Goal: Download file/media

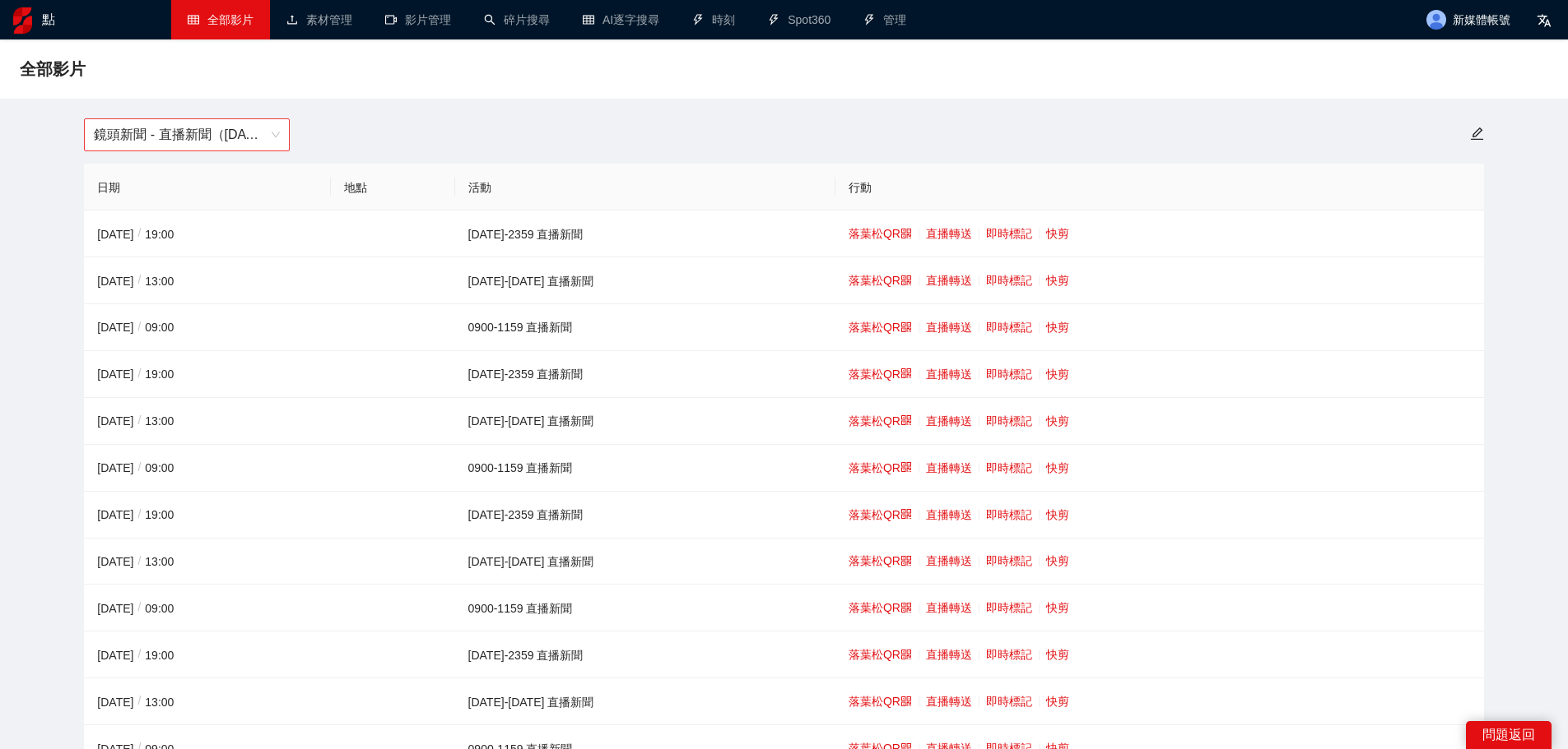
click at [259, 146] on span "鏡頭新聞 - 直播新聞（[DATE]-[DATE]）" at bounding box center [186, 134] width 186 height 31
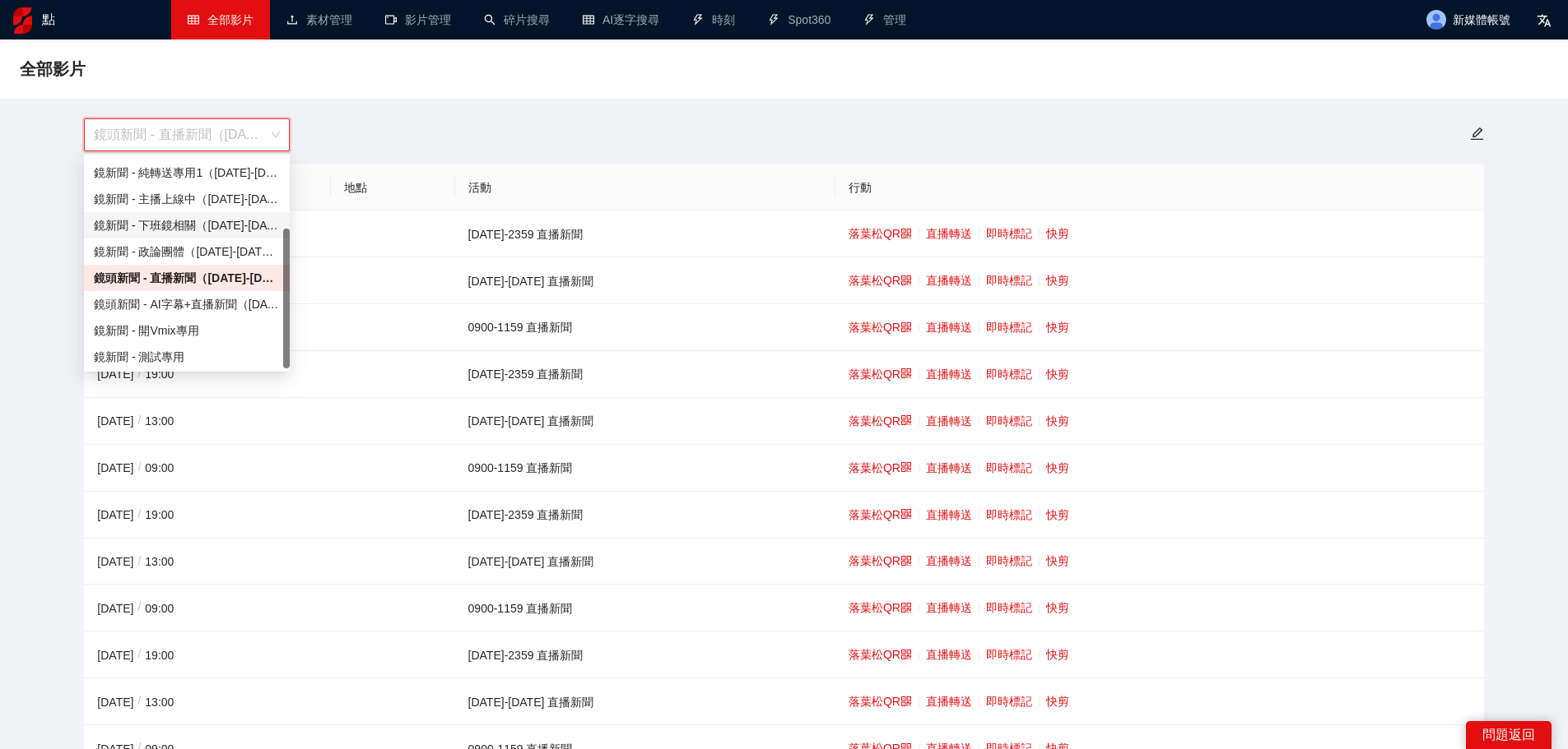
scroll to position [105, 0]
drag, startPoint x: 283, startPoint y: 290, endPoint x: 281, endPoint y: 356, distance: 66.0
click at [281, 356] on div "鏡新聞 - 純轉送專用2（[DATE]-[DATE]） 鏡新聞 - 純轉送專用1（[DATE]-[DATE]） 鏡新聞 - 主播上線中（[DATE]-[DAT…" at bounding box center [186, 263] width 206 height 210
click at [248, 309] on font "鏡頭新聞 - AI字幕+直播新聞（[DATE]-[DATE]）" at bounding box center [214, 303] width 243 height 14
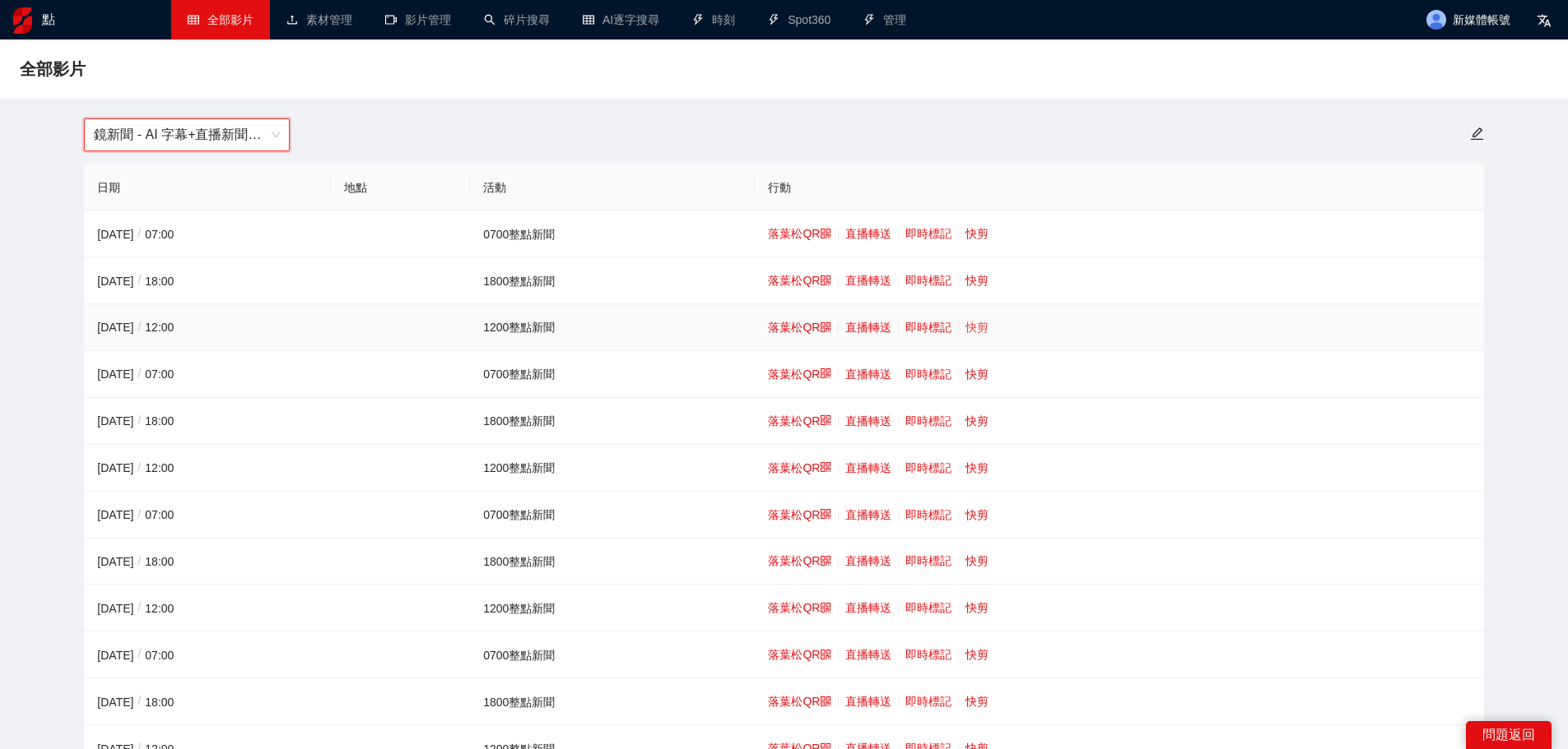
click at [977, 325] on font "快剪" at bounding box center [976, 327] width 23 height 14
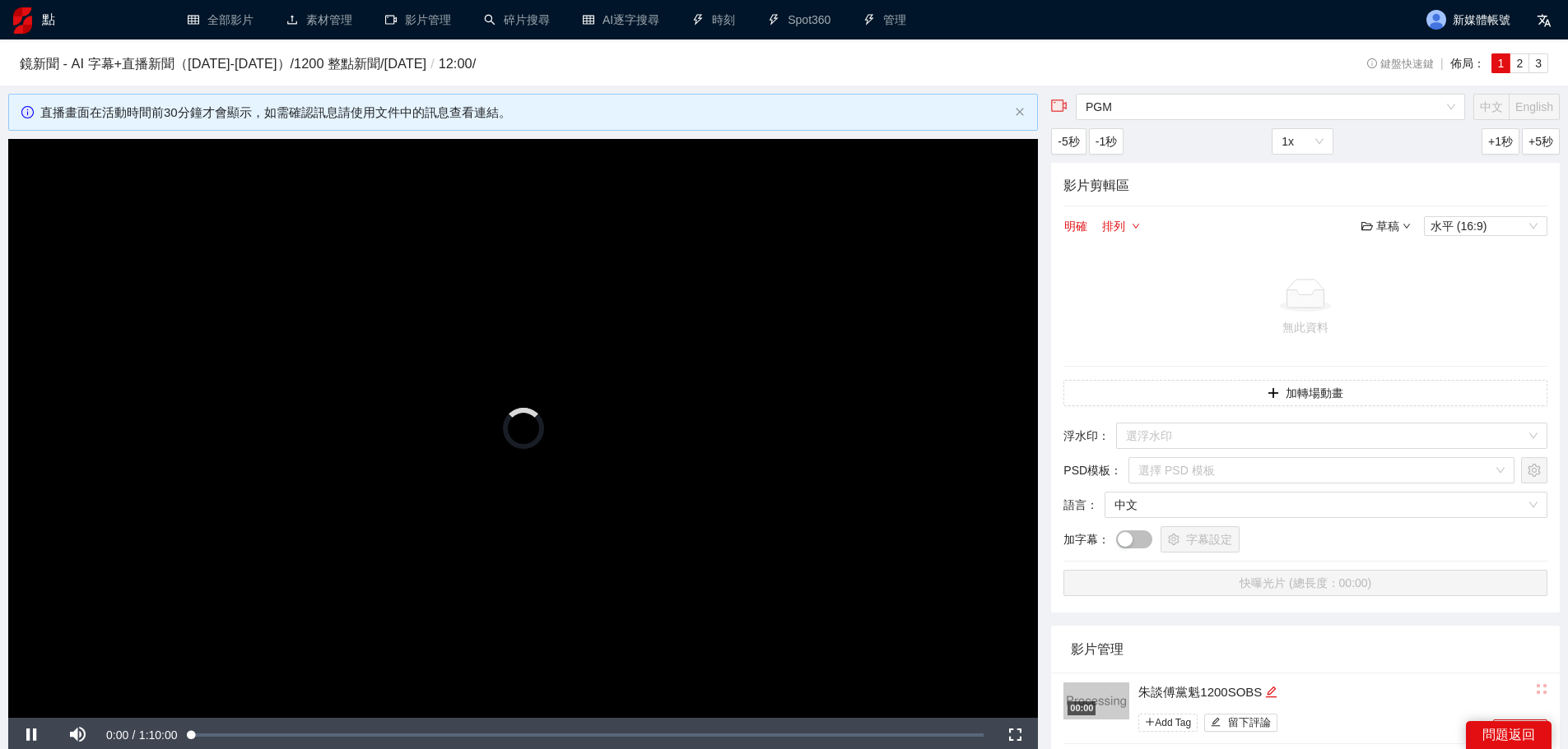
click at [735, 356] on video "Video Player" at bounding box center [522, 429] width 1029 height 579
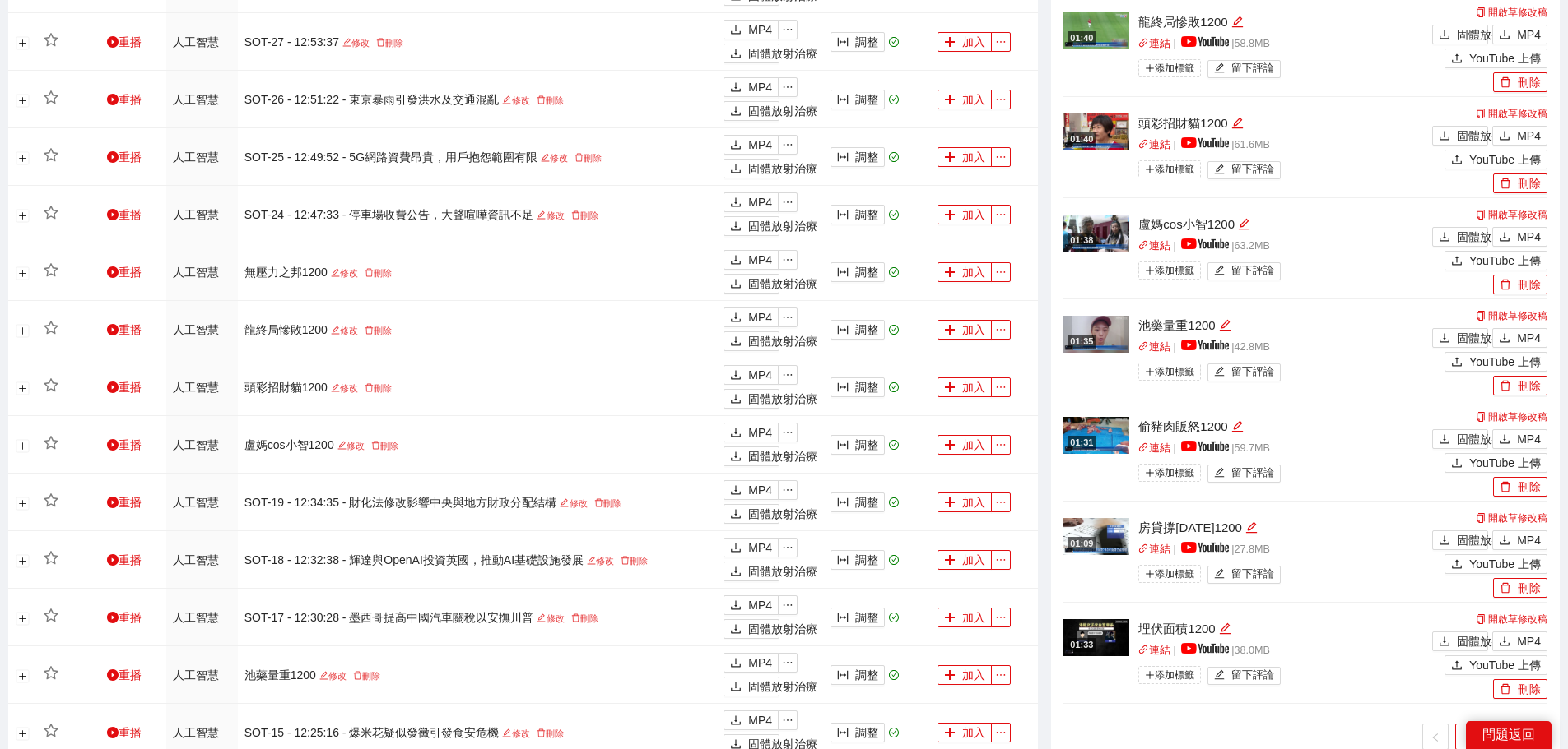
scroll to position [987, 0]
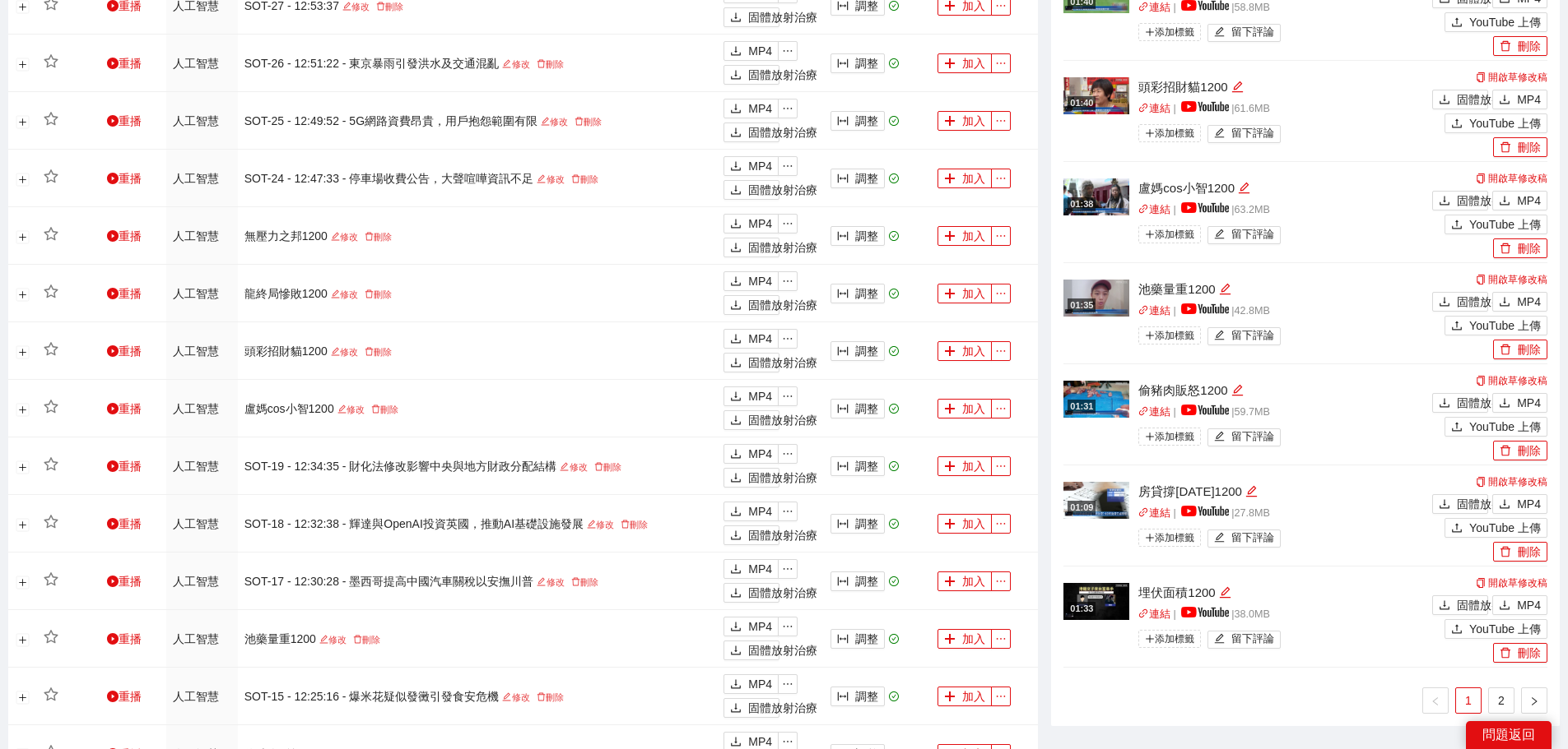
click at [1292, 704] on ul "1 2" at bounding box center [1305, 700] width 483 height 26
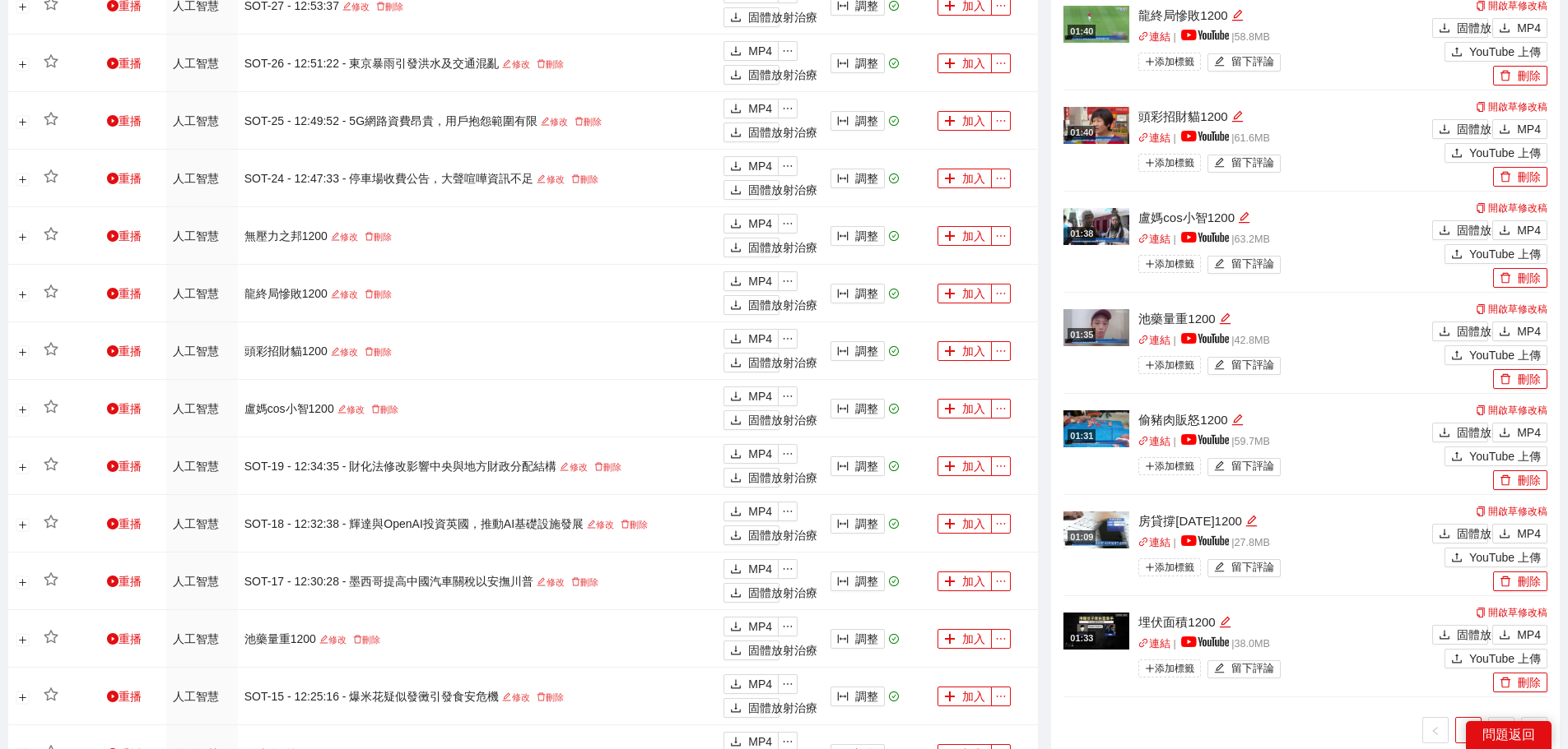
click at [1309, 713] on div "01:29 朱談傅黨魁1200SOBS Link | 43.0 MB 添加標籤 留下評論 開啟草稿修正 SRT MP4 YouTube 上傳 刪除 01:15…" at bounding box center [1305, 214] width 483 height 1058
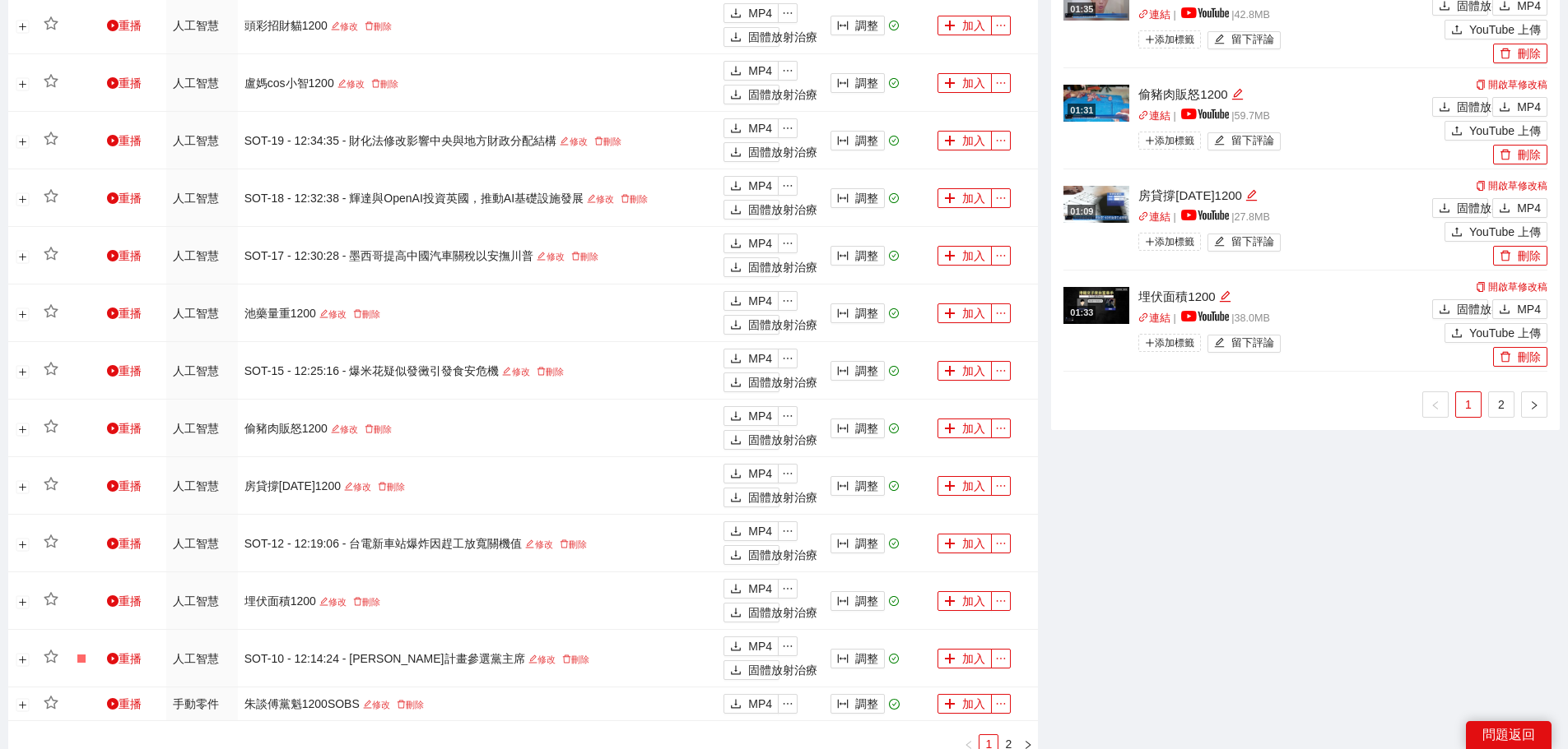
scroll to position [1316, 0]
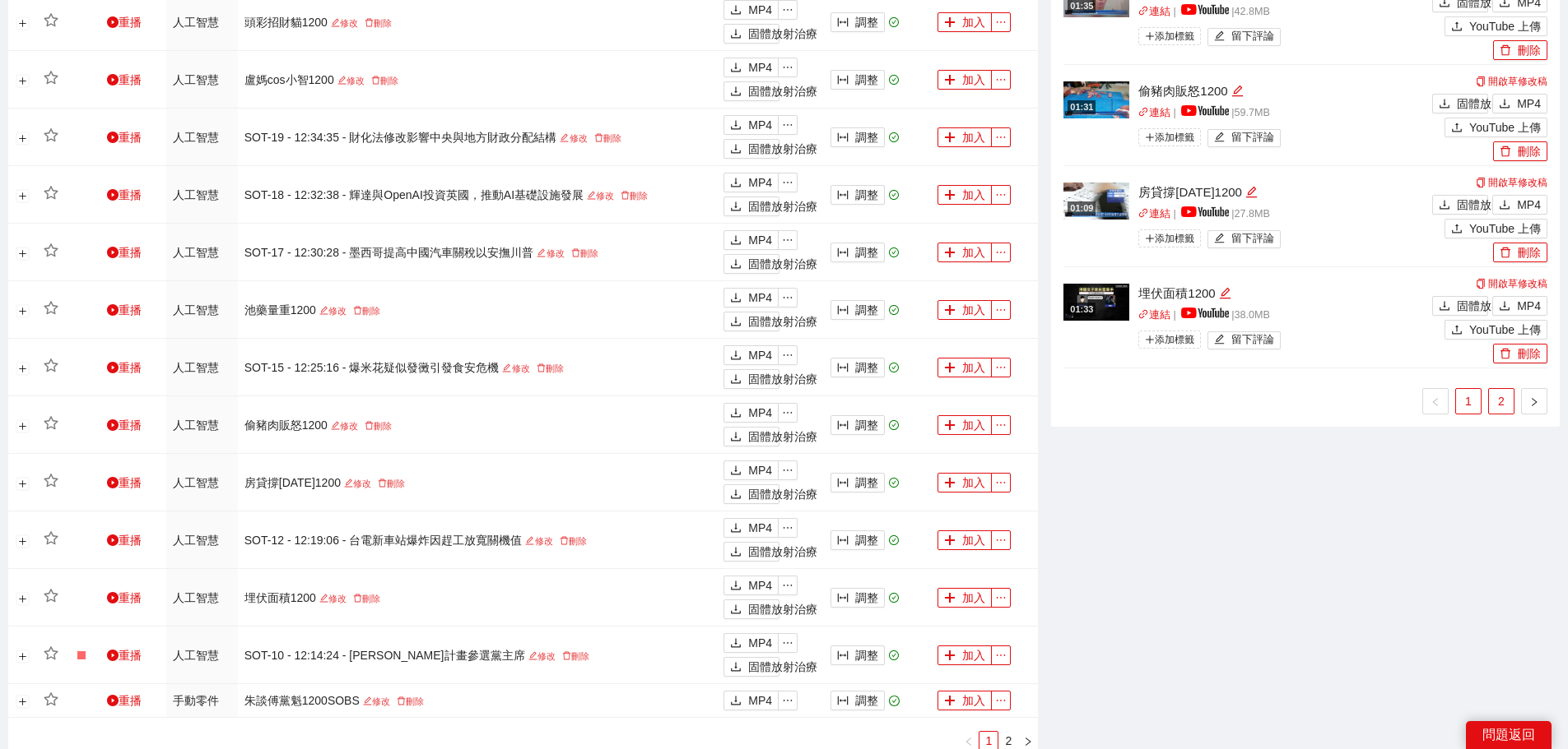
click at [1501, 401] on font "2" at bounding box center [1501, 401] width 7 height 14
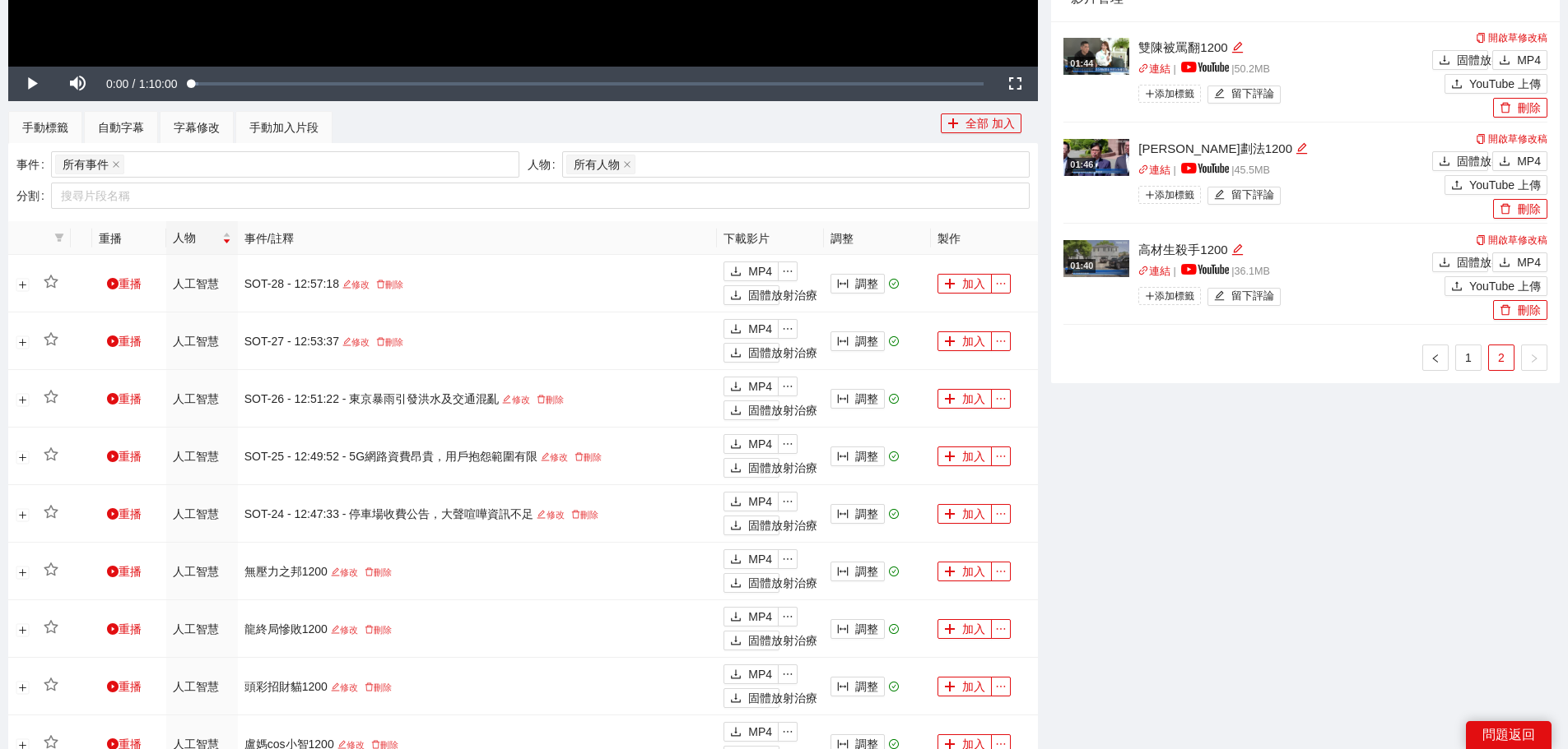
scroll to position [494, 0]
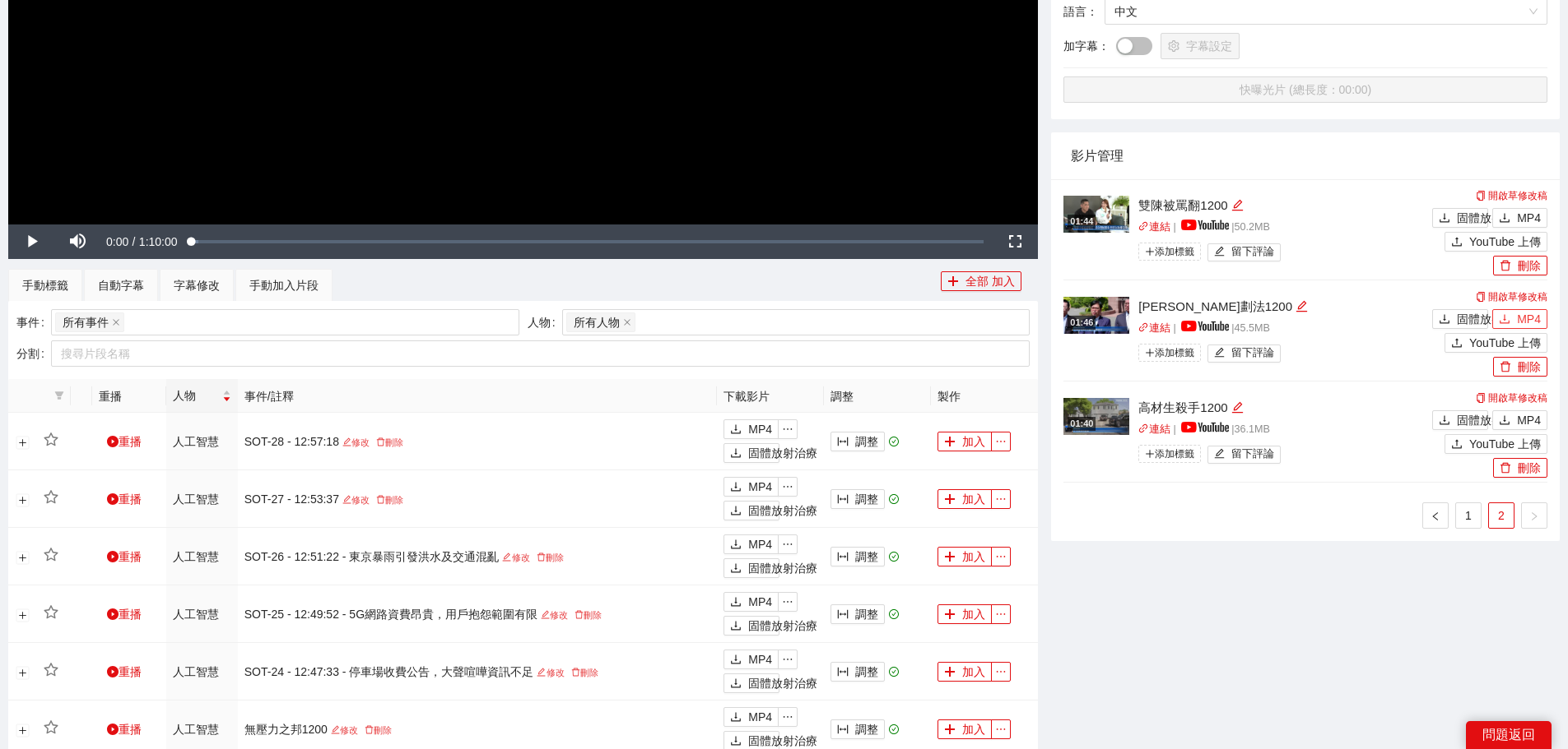
click at [1529, 319] on font "MP4" at bounding box center [1528, 319] width 23 height 14
click at [1521, 214] on font "MP4" at bounding box center [1528, 218] width 23 height 14
click at [1467, 509] on font "1" at bounding box center [1468, 516] width 7 height 14
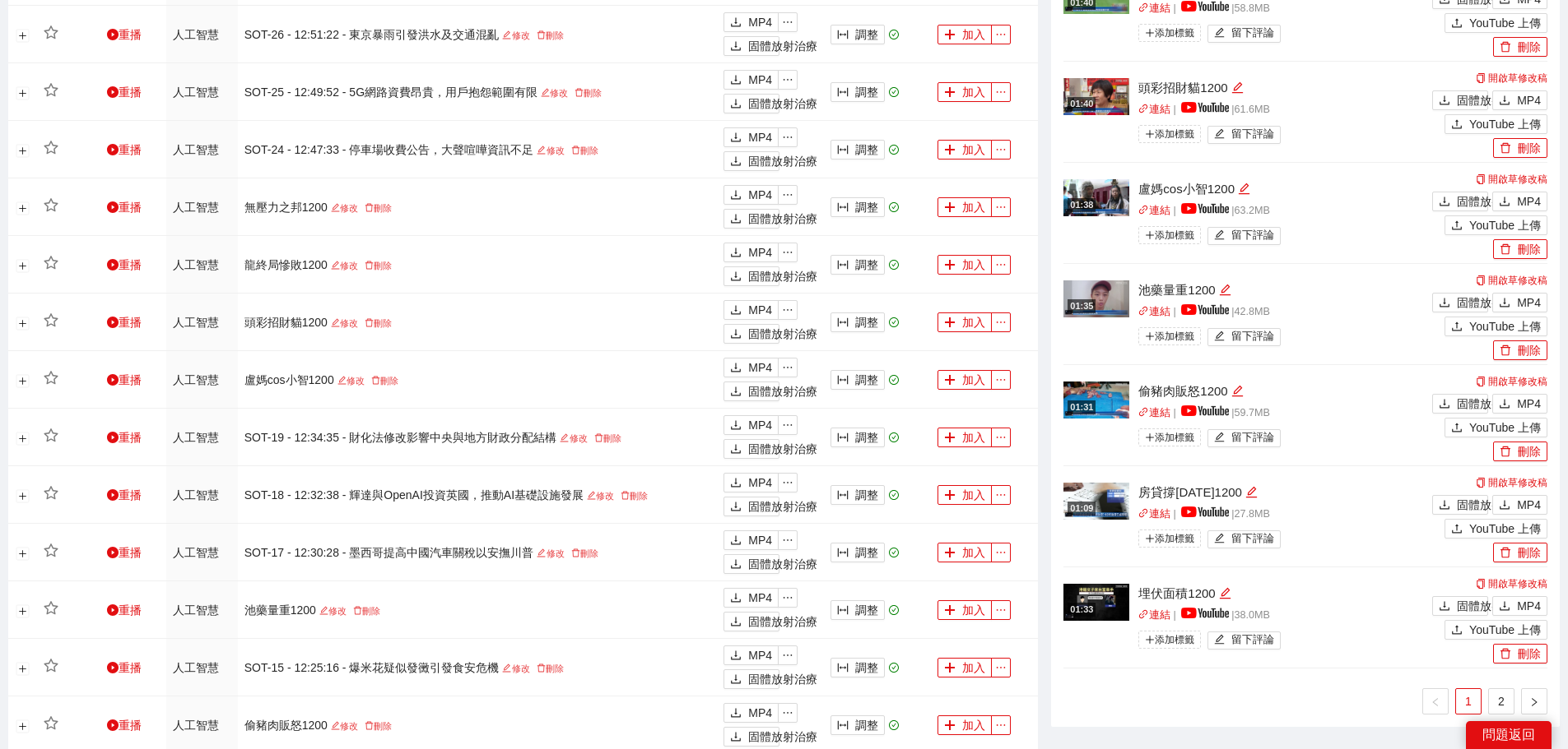
scroll to position [1069, 0]
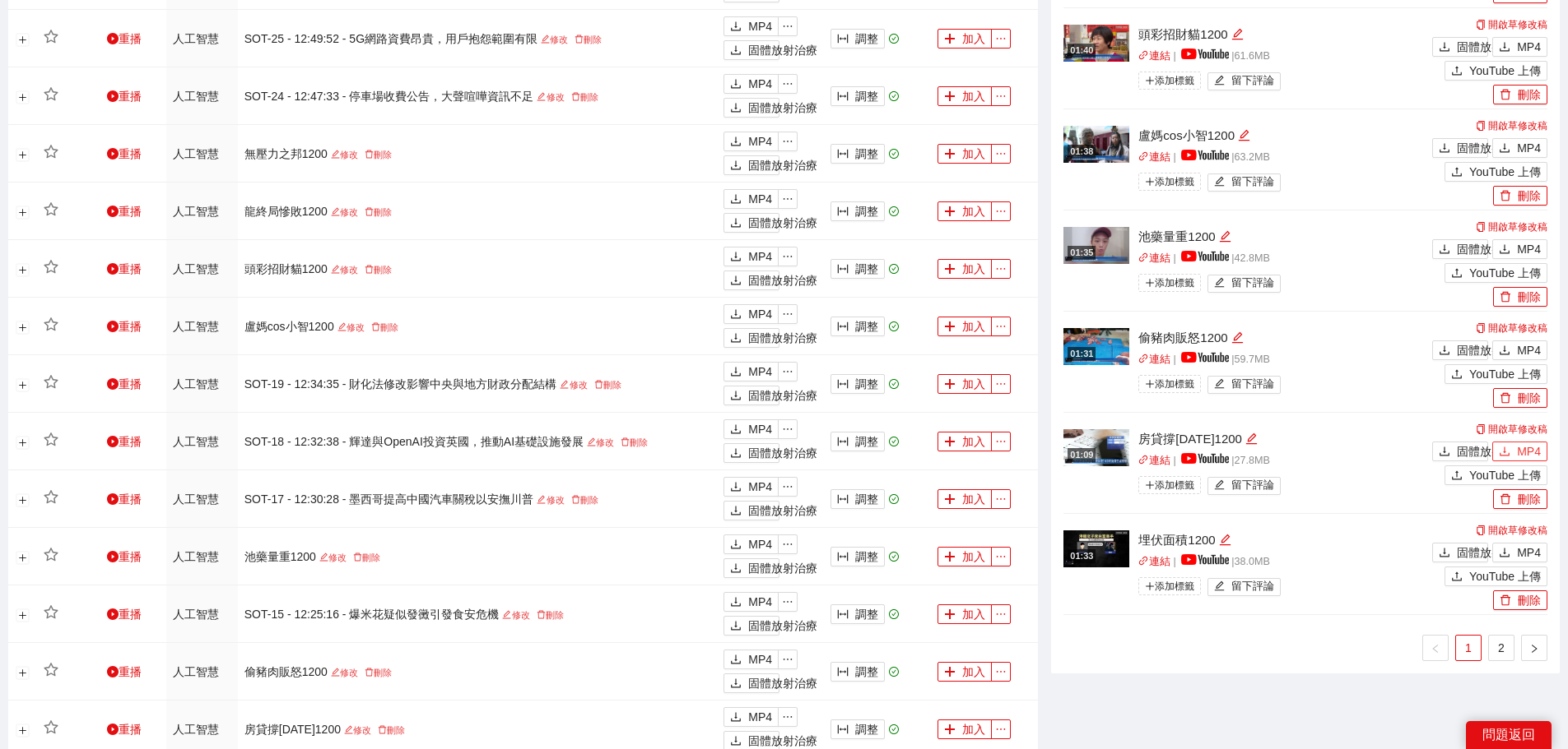
click at [1519, 449] on font "MP4" at bounding box center [1528, 452] width 23 height 14
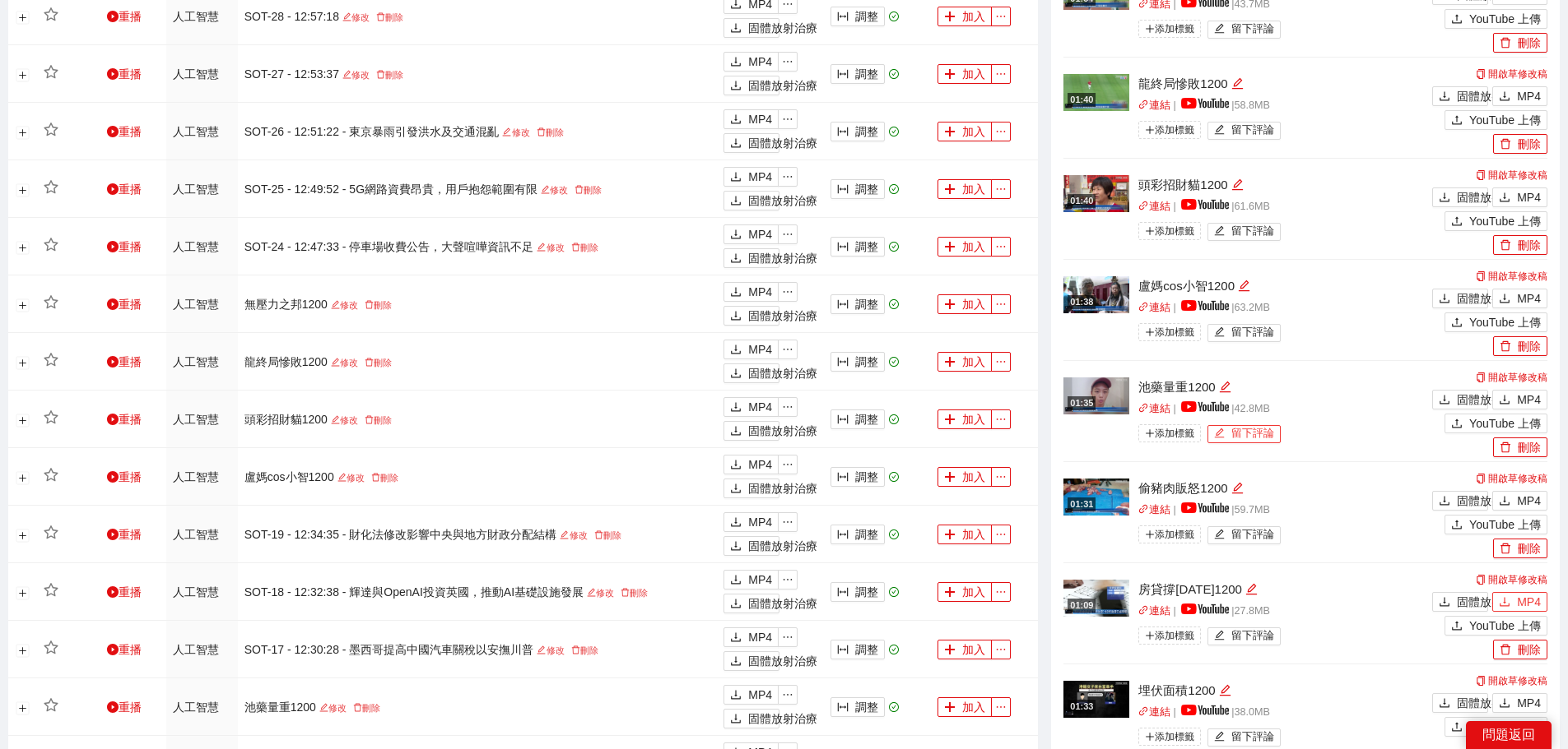
scroll to position [905, 0]
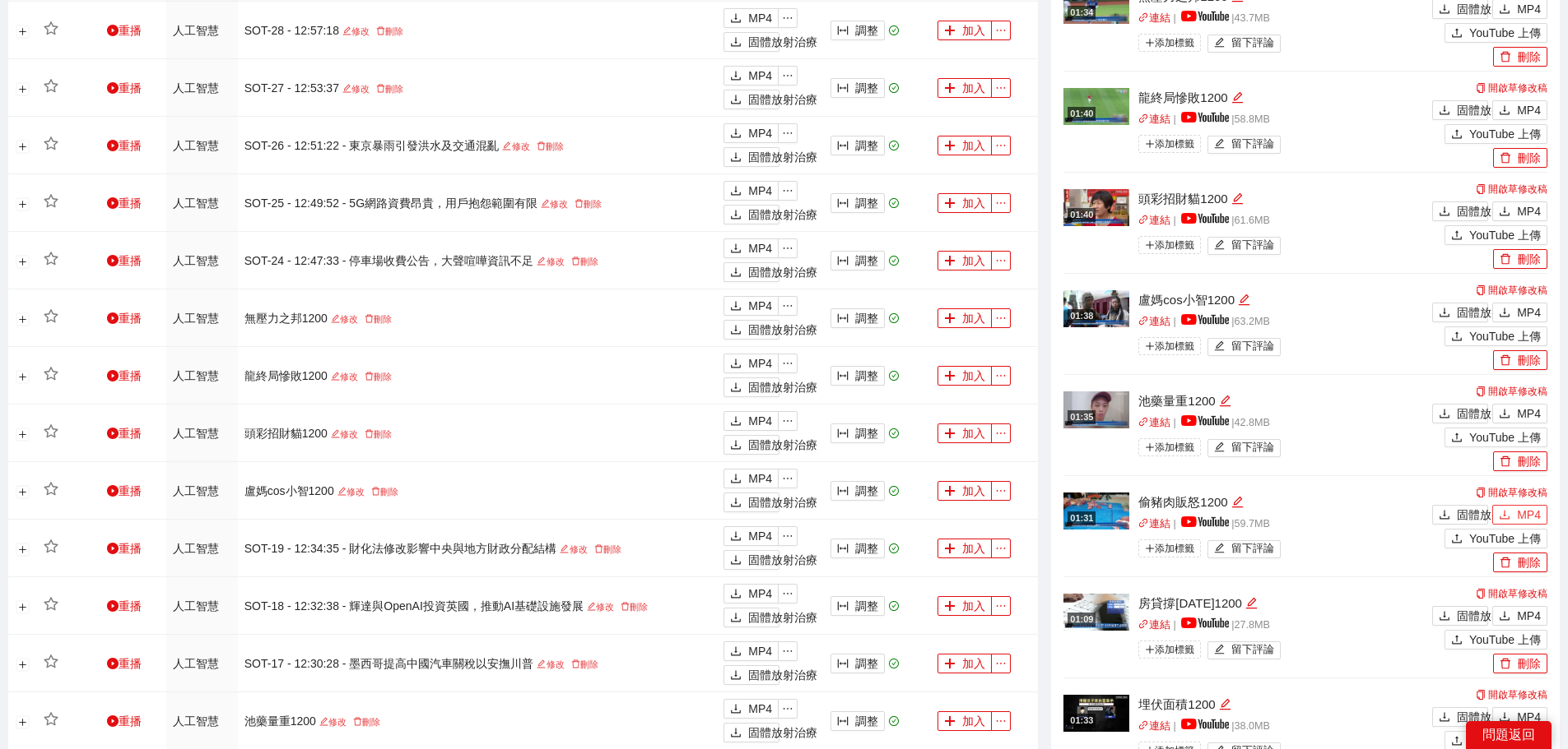
click at [1534, 510] on font "MP4" at bounding box center [1528, 515] width 23 height 14
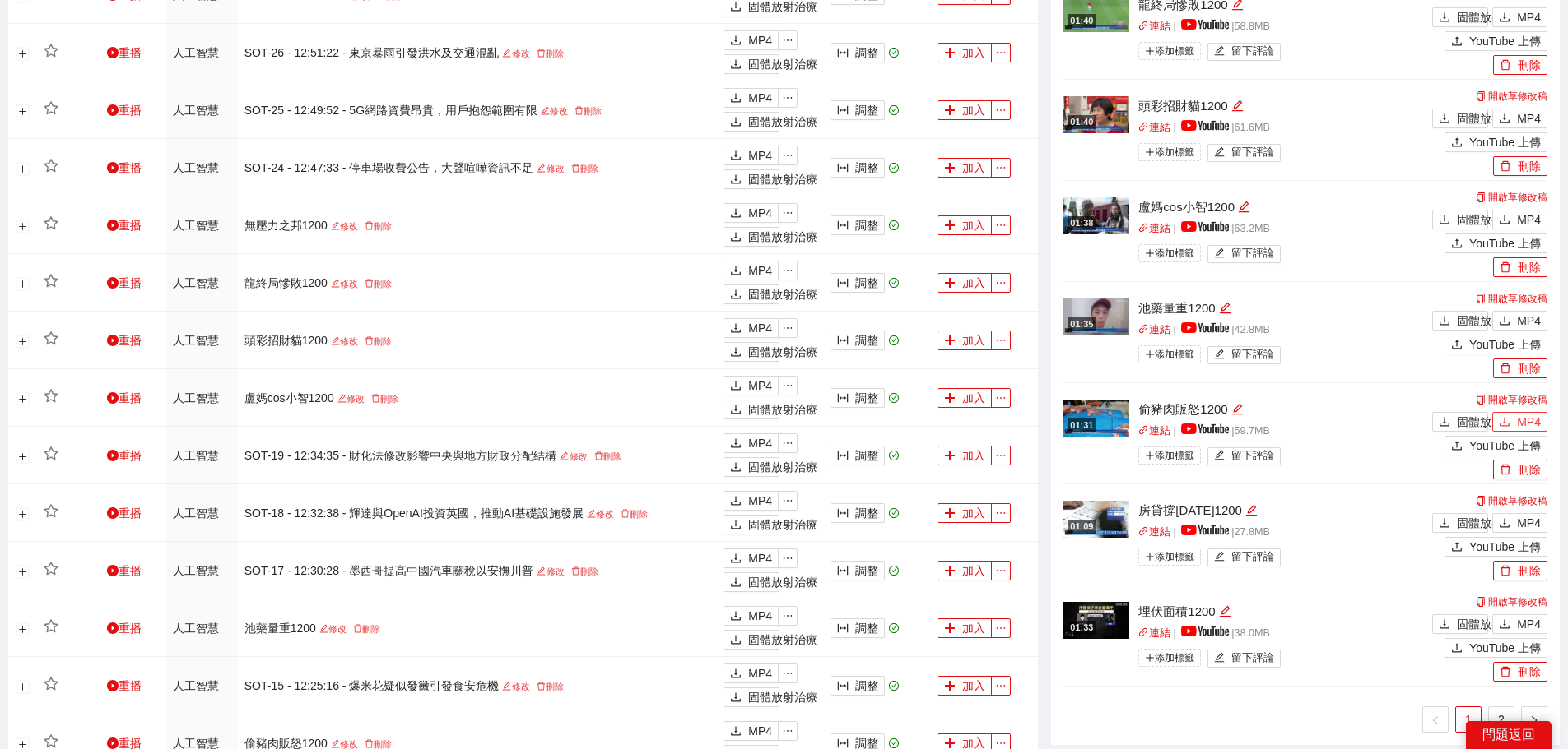
scroll to position [1069, 0]
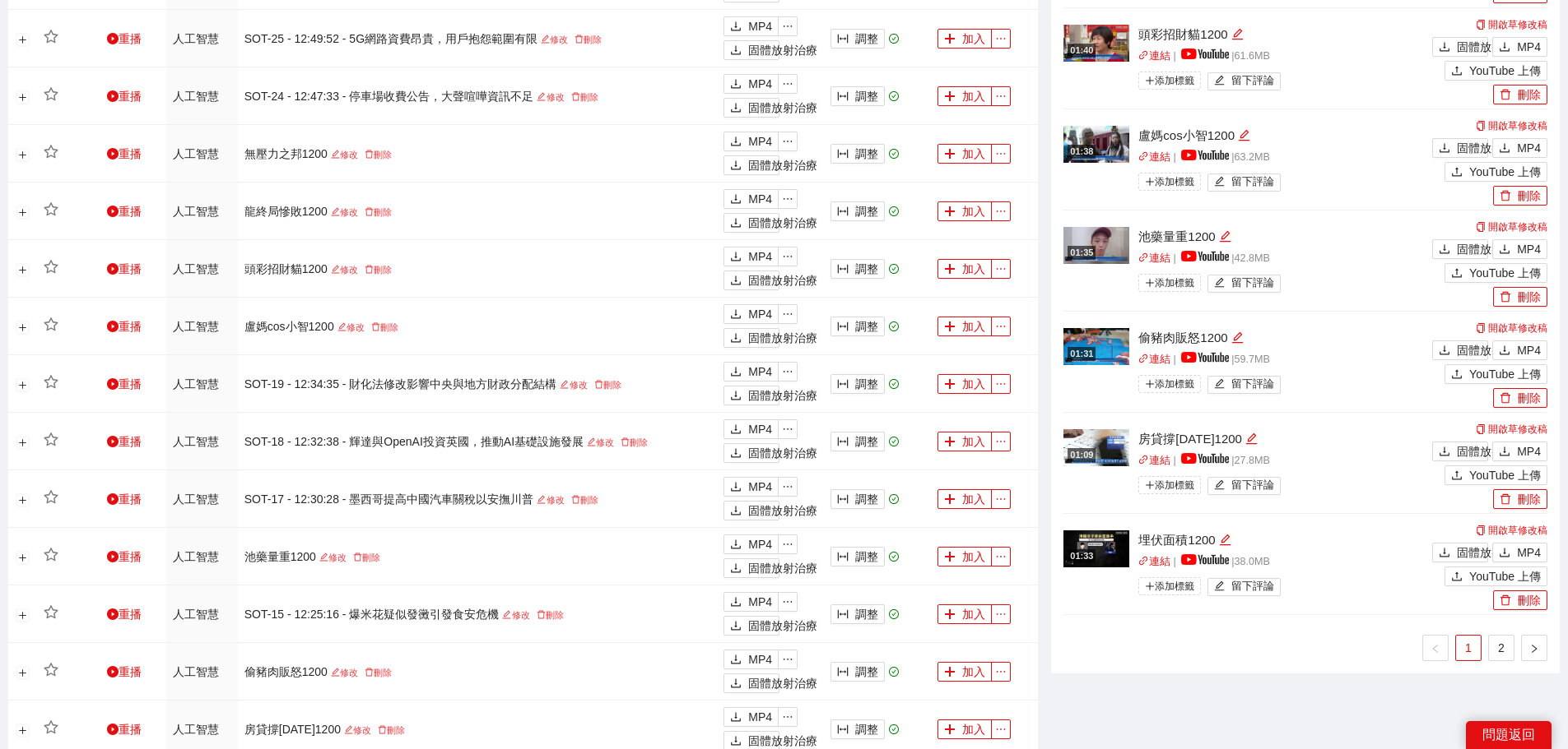
click at [1170, 621] on div "01:29 朱談傅黨魁1200SOBS 連結 | 43.0 MB 添加標籤 留下評論 開啟草修改稿 固體放射治療 MP4 YouTube 上傳 刪除 01:1…" at bounding box center [1305, 132] width 483 height 1058
click at [1090, 539] on img at bounding box center [1096, 549] width 66 height 37
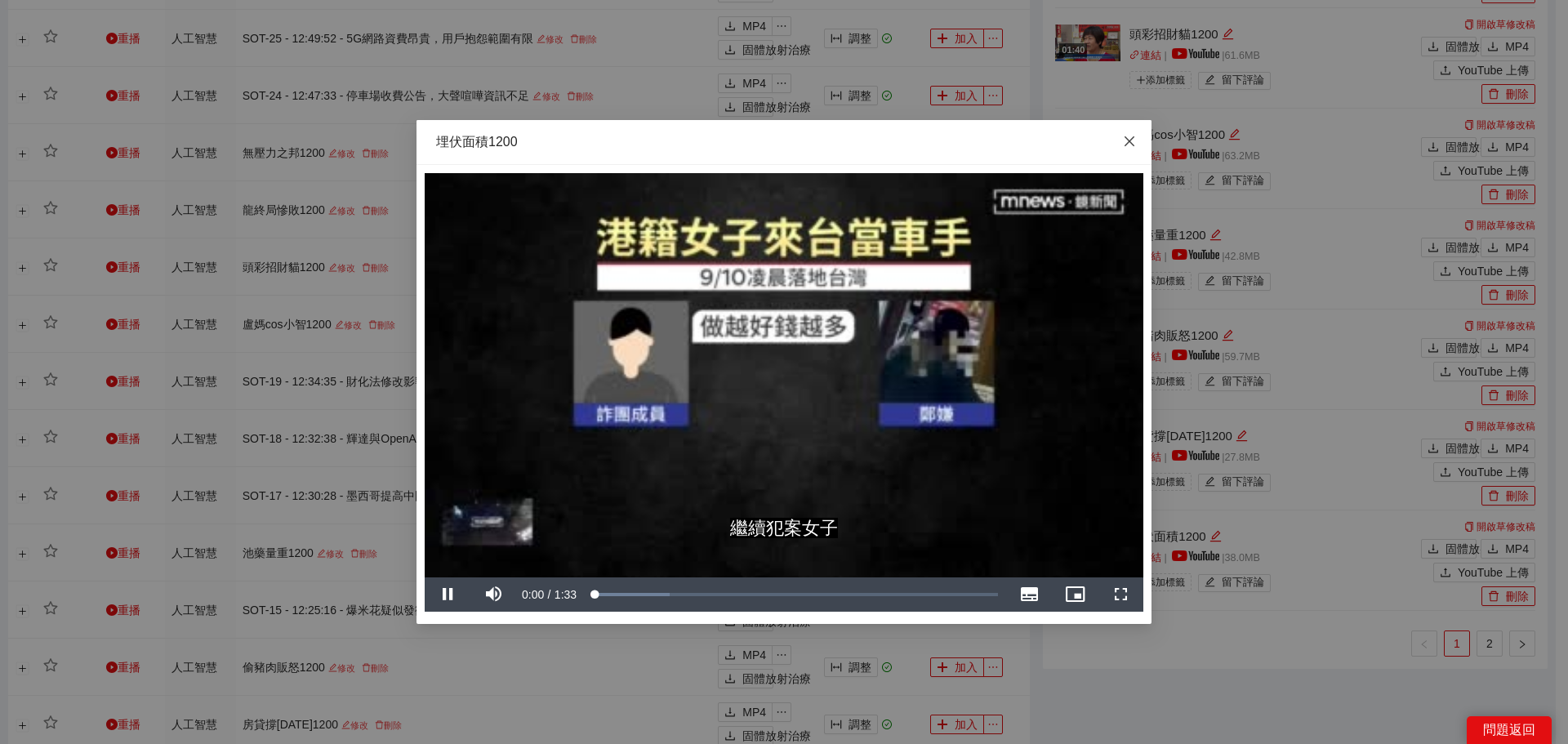
click at [1120, 137] on span "關閉" at bounding box center [1130, 142] width 44 height 45
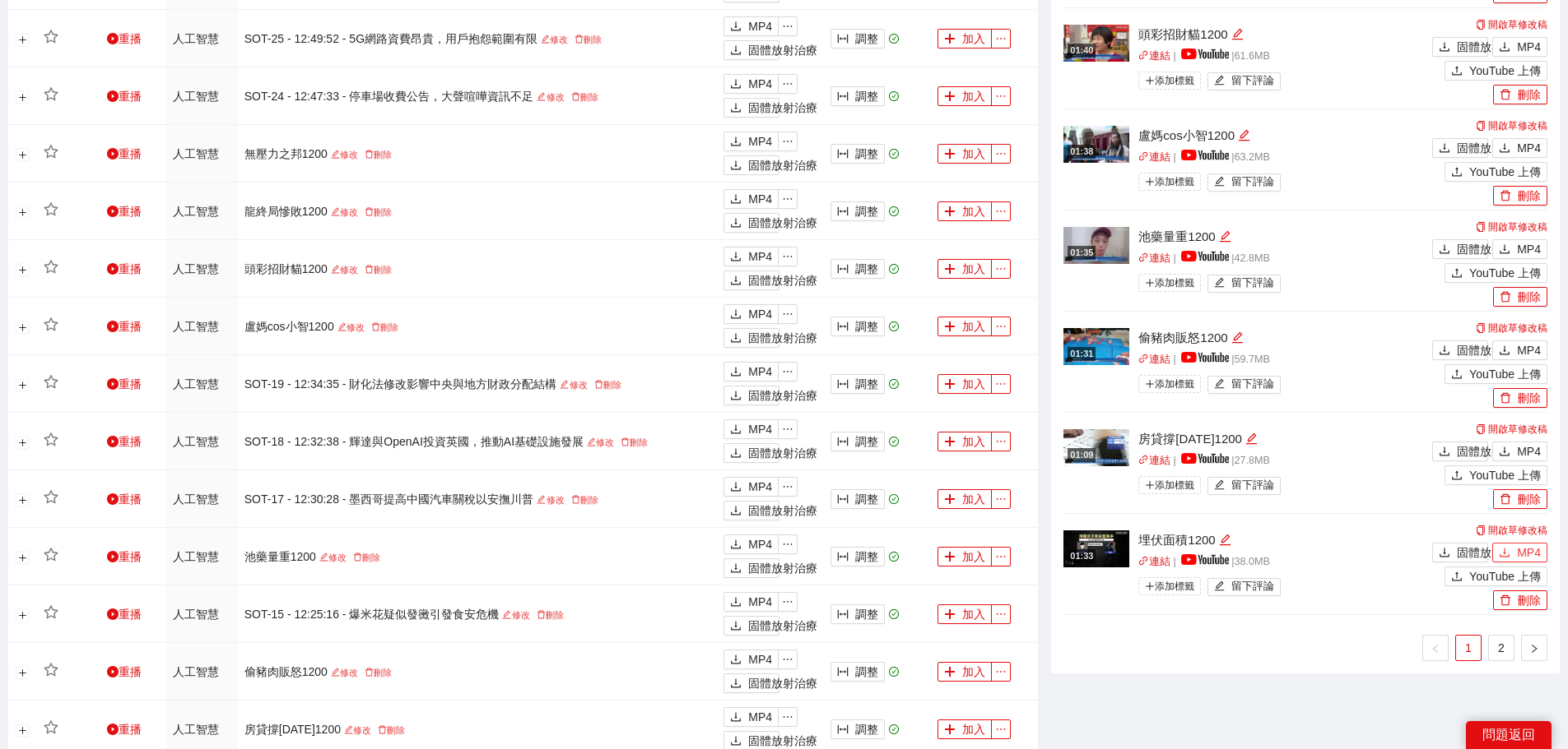
click at [1538, 543] on button "MP4" at bounding box center [1519, 552] width 56 height 19
click at [1504, 648] on font "2" at bounding box center [1501, 649] width 7 height 14
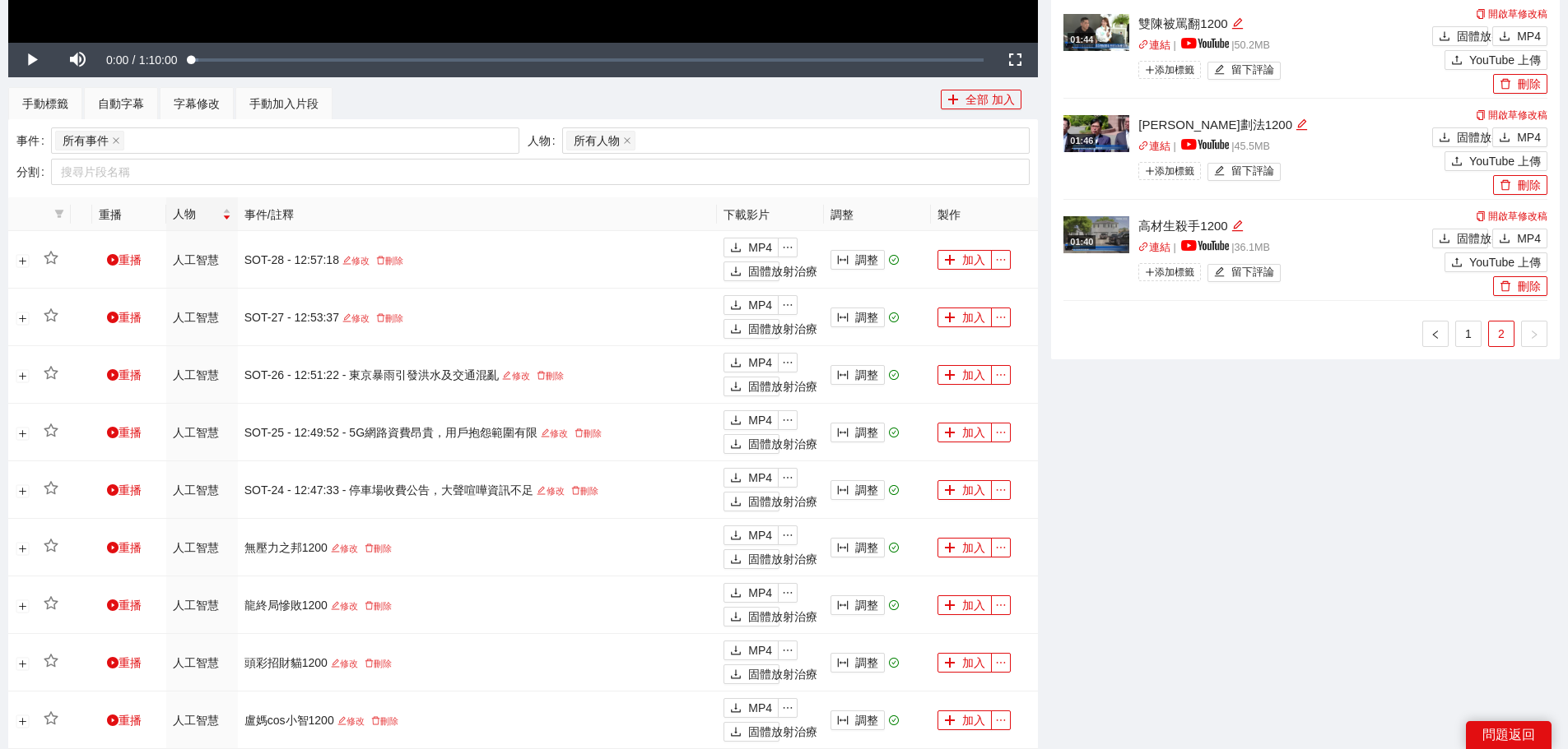
scroll to position [657, 0]
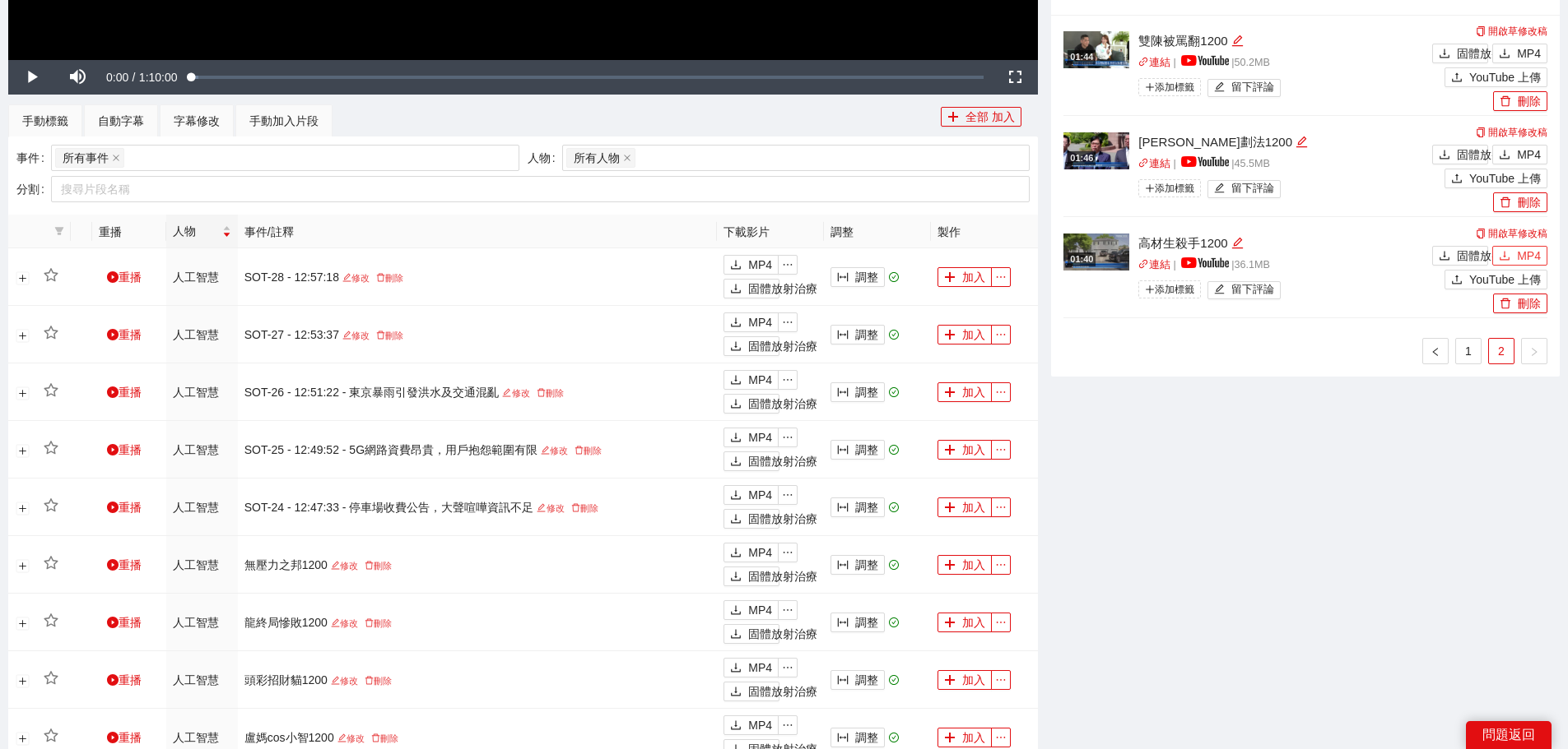
click at [1529, 252] on font "MP4" at bounding box center [1528, 256] width 23 height 14
